Goal: Communication & Community: Answer question/provide support

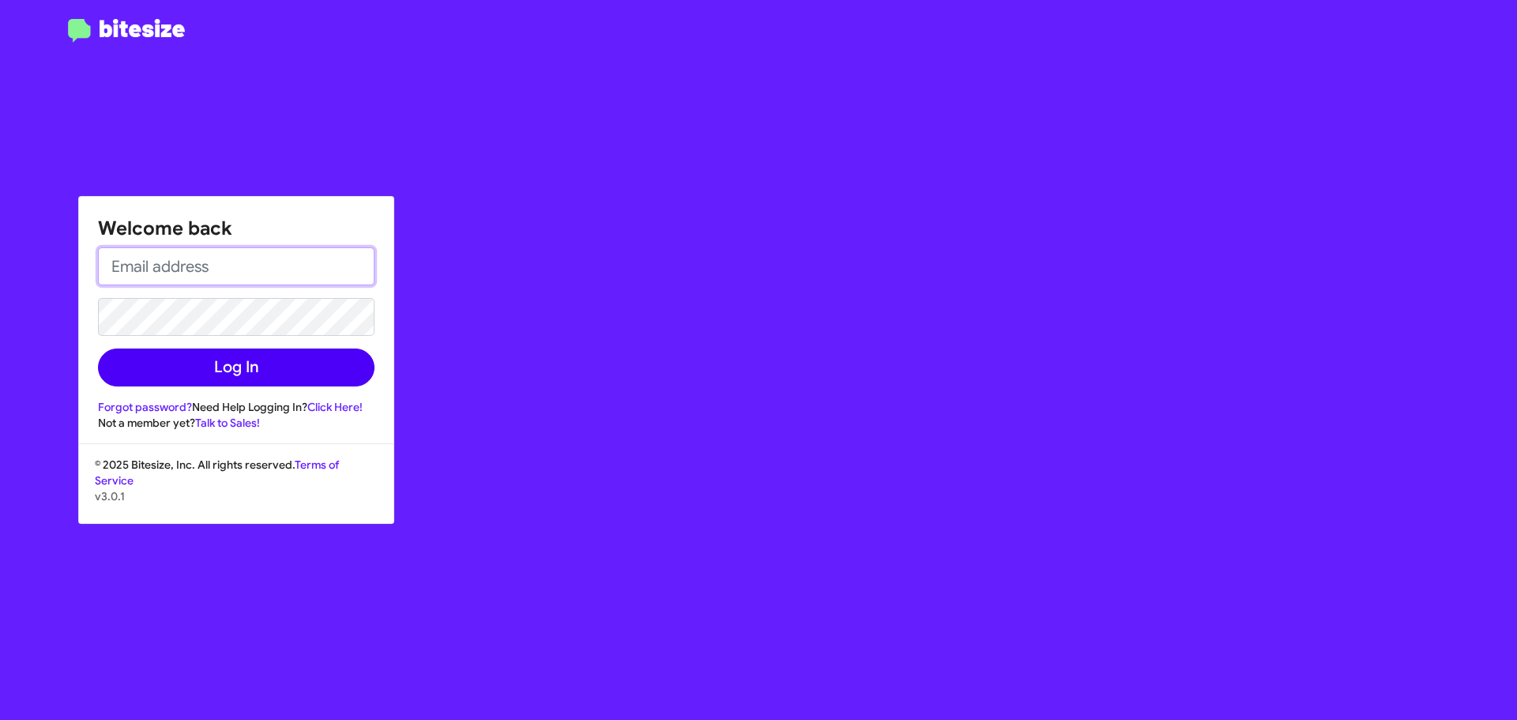
type input "[EMAIL_ADDRESS][DOMAIN_NAME]"
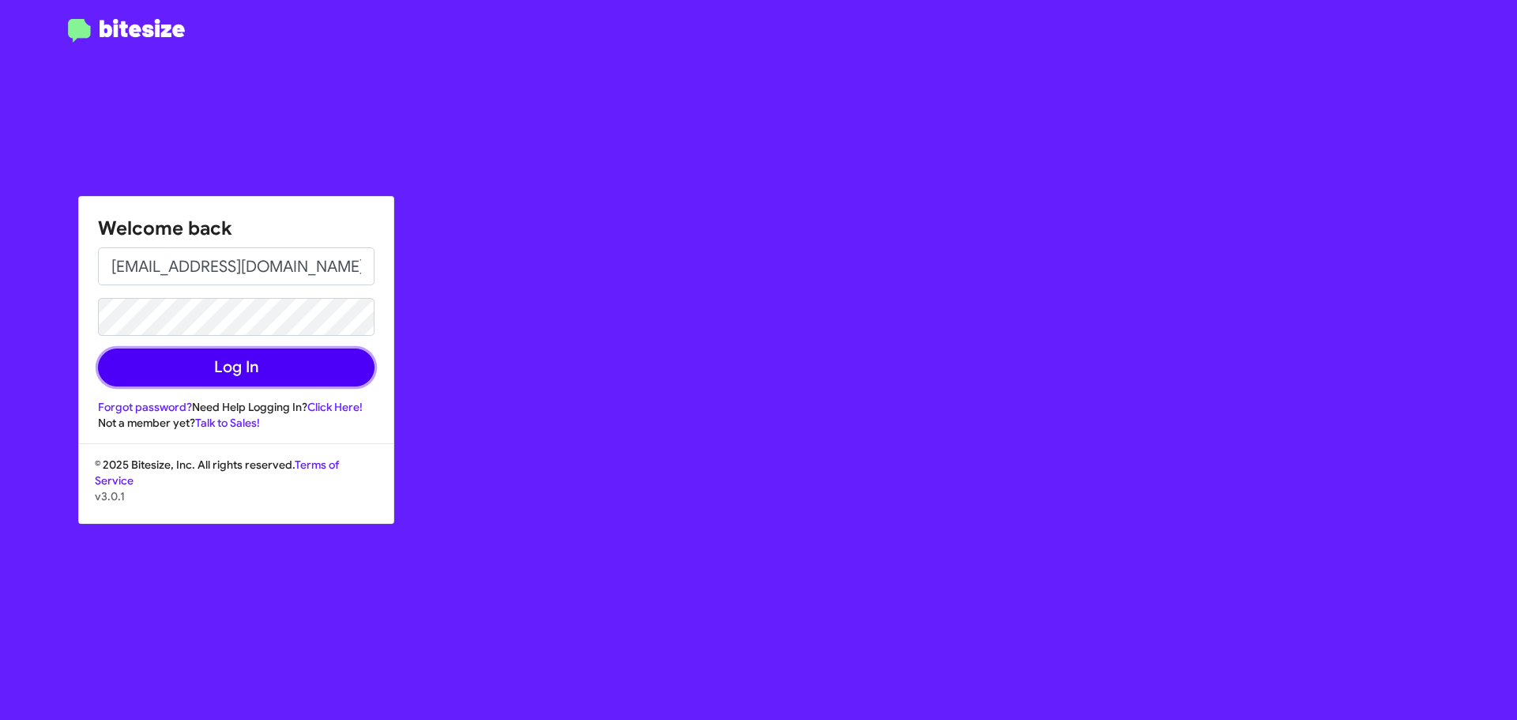
click at [303, 378] on button "Log In" at bounding box center [236, 367] width 277 height 38
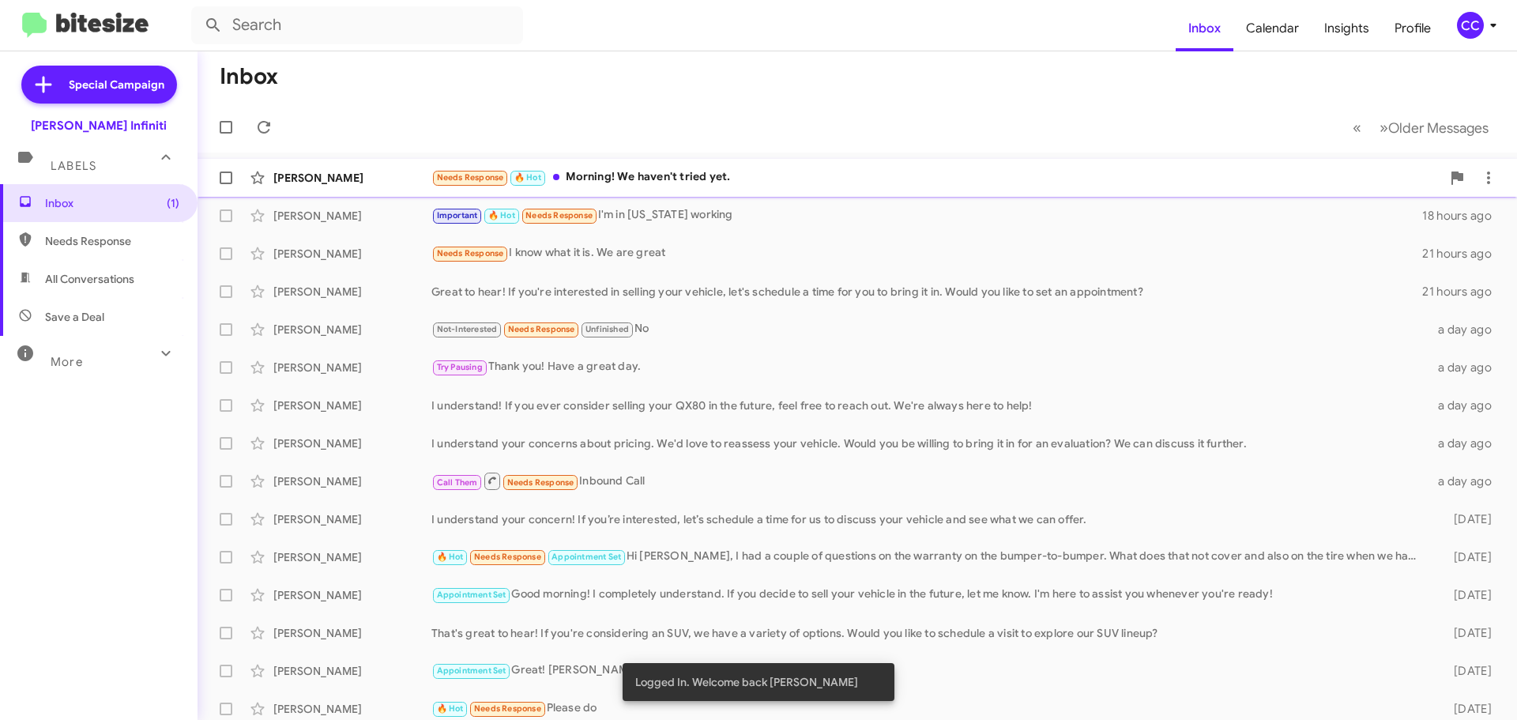
click at [651, 181] on div "Needs Response 🔥 Hot Morning! We haven't tried yet." at bounding box center [936, 177] width 1010 height 18
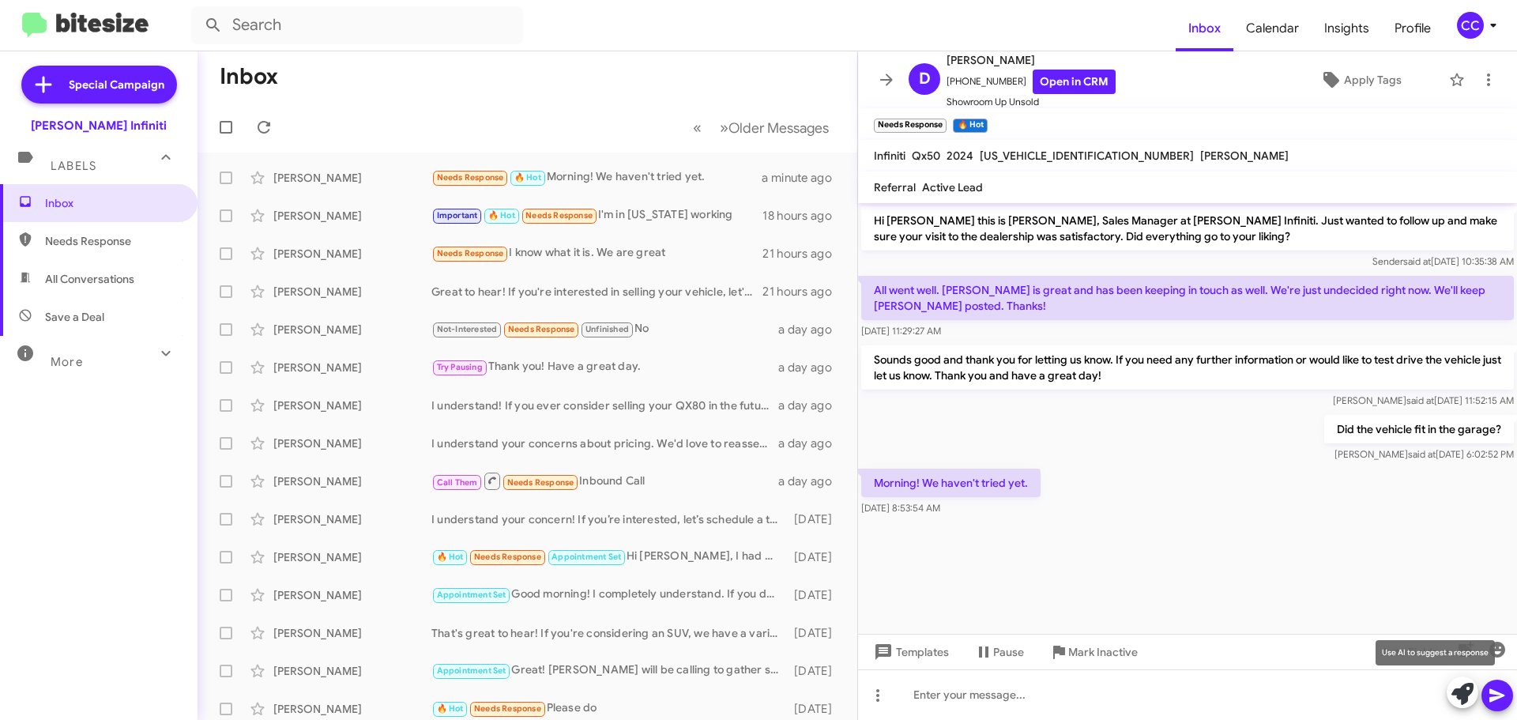
click at [1461, 698] on icon at bounding box center [1462, 694] width 22 height 22
